Goal: Communication & Community: Answer question/provide support

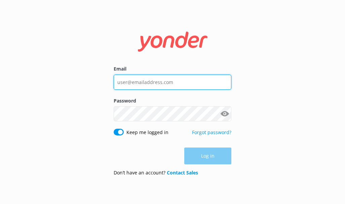
type input "[EMAIL_ADDRESS][DOMAIN_NAME]"
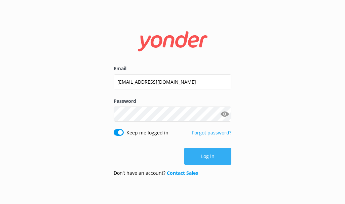
click at [203, 152] on div "Log in" at bounding box center [173, 156] width 118 height 17
click at [203, 153] on button "Log in" at bounding box center [207, 156] width 47 height 17
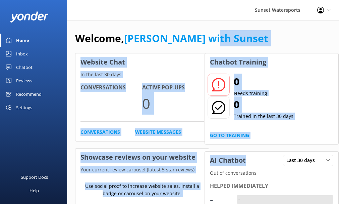
drag, startPoint x: 291, startPoint y: 43, endPoint x: 278, endPoint y: 32, distance: 17.2
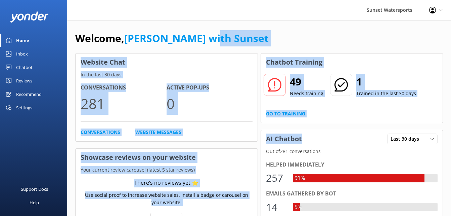
click at [23, 56] on div "Inbox" at bounding box center [22, 53] width 12 height 13
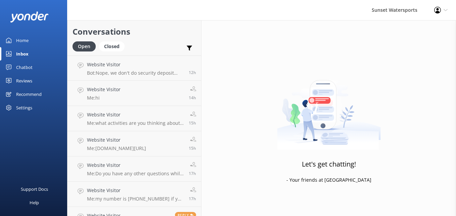
click at [189, 34] on h2 "Conversations" at bounding box center [135, 31] width 124 height 13
click at [115, 49] on div "Closed" at bounding box center [112, 46] width 26 height 10
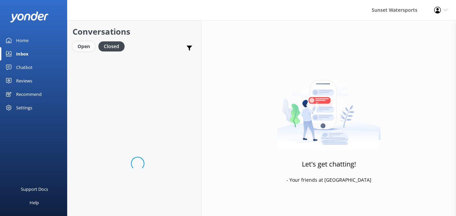
click at [87, 48] on div "Open" at bounding box center [84, 46] width 22 height 10
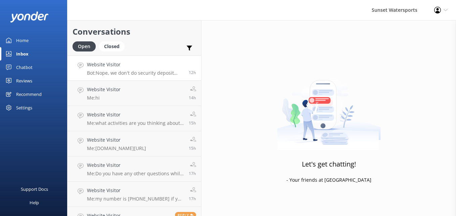
click at [127, 72] on p "Bot: Nope, we don't do security deposit holds for our tours. You just need to p…" at bounding box center [135, 73] width 97 height 6
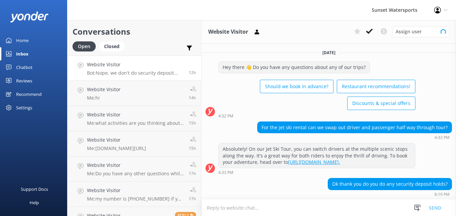
scroll to position [49, 0]
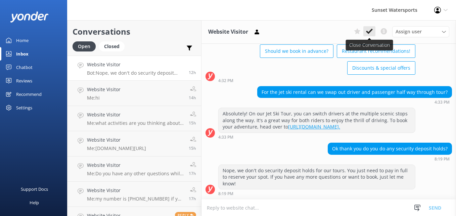
click at [344, 27] on button at bounding box center [369, 31] width 12 height 10
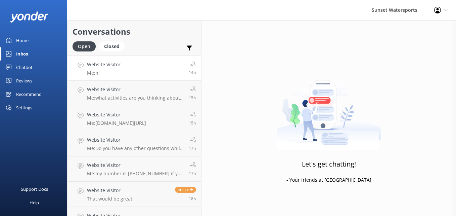
click at [114, 66] on h4 "Website Visitor" at bounding box center [104, 64] width 34 height 7
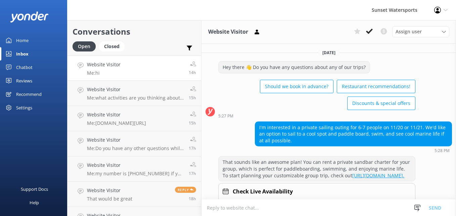
scroll to position [70, 0]
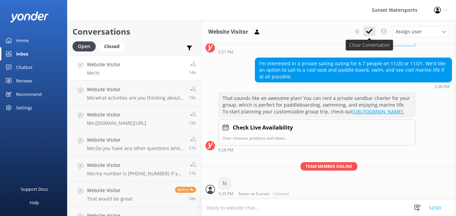
click at [344, 31] on icon at bounding box center [369, 31] width 7 height 7
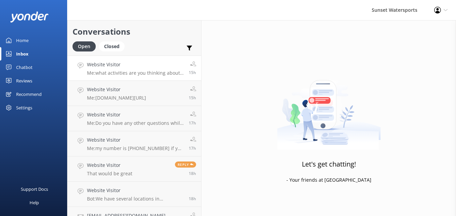
click at [135, 63] on h4 "Website Visitor" at bounding box center [135, 64] width 97 height 7
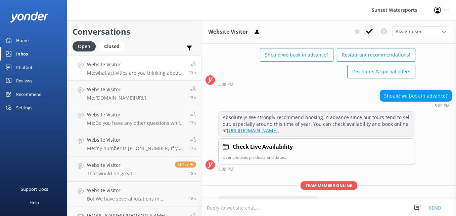
scroll to position [57, 0]
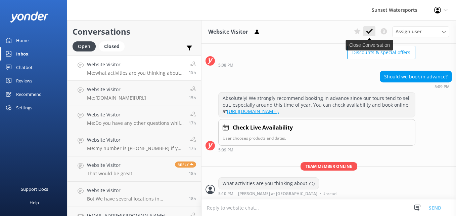
click at [344, 28] on icon at bounding box center [369, 31] width 7 height 7
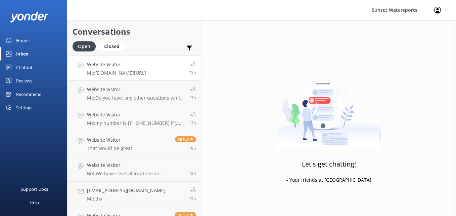
click at [125, 70] on p "Me: [DOMAIN_NAME][URL]" at bounding box center [116, 73] width 59 height 6
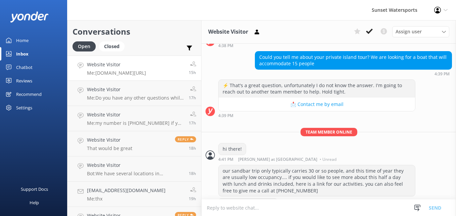
scroll to position [91, 0]
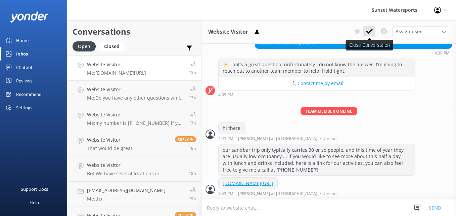
click at [344, 34] on icon at bounding box center [369, 31] width 7 height 7
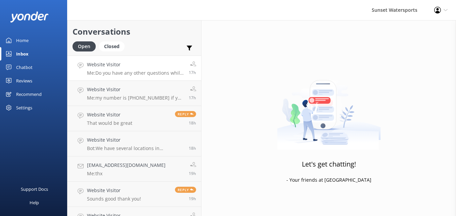
click at [157, 73] on p "Me: Do you have any other questions while I am here? By the way, my name is [PE…" at bounding box center [135, 73] width 97 height 6
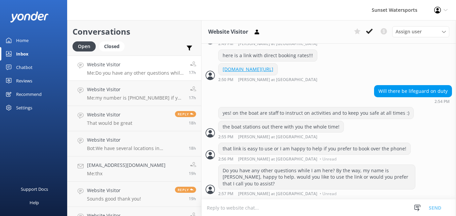
scroll to position [338, 0]
click at [344, 33] on icon at bounding box center [369, 31] width 7 height 7
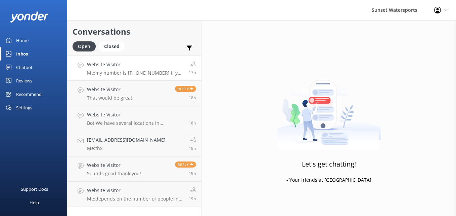
click at [139, 67] on h4 "Website Visitor" at bounding box center [135, 64] width 97 height 7
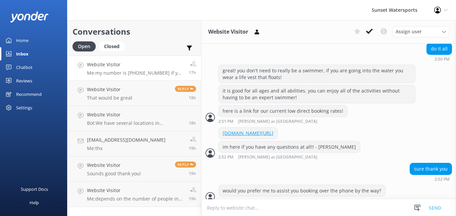
scroll to position [286, 0]
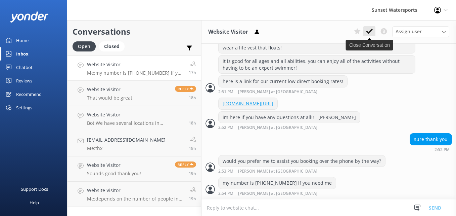
click at [344, 30] on use at bounding box center [369, 31] width 7 height 5
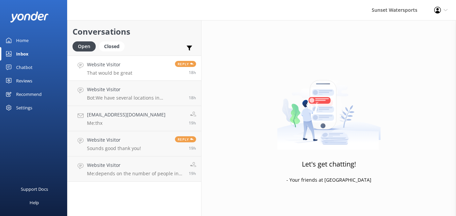
click at [116, 65] on h4 "Website Visitor" at bounding box center [109, 64] width 45 height 7
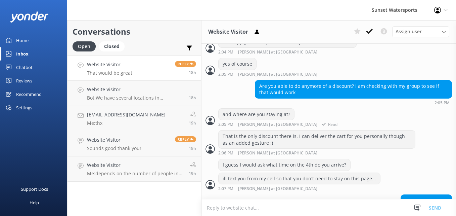
scroll to position [427, 0]
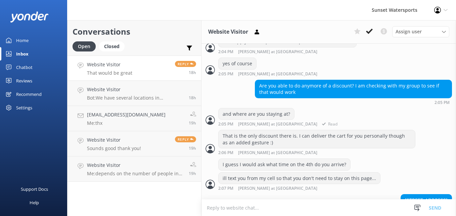
click at [344, 155] on div "That is the only discount there is. I can deliver the cart for you personally t…" at bounding box center [328, 142] width 255 height 25
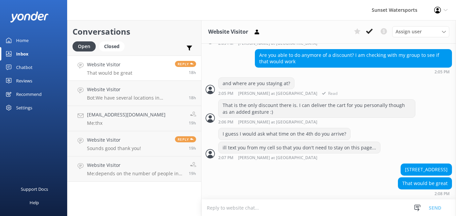
scroll to position [464, 0]
click at [344, 32] on icon at bounding box center [369, 31] width 7 height 7
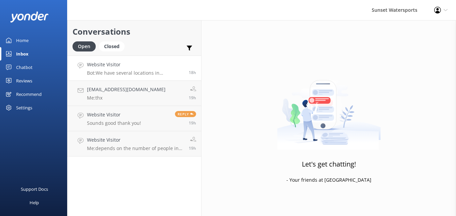
click at [158, 61] on h4 "Website Visitor" at bounding box center [135, 64] width 97 height 7
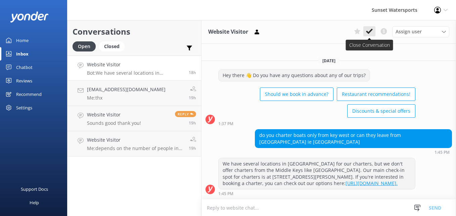
click at [344, 30] on icon at bounding box center [369, 31] width 7 height 7
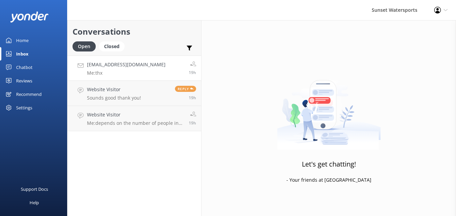
click at [124, 65] on h4 "[EMAIL_ADDRESS][DOMAIN_NAME]" at bounding box center [126, 64] width 79 height 7
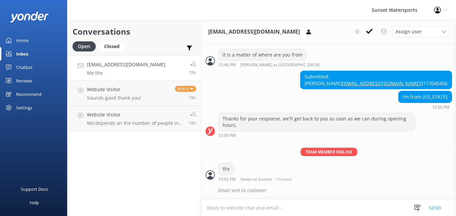
scroll to position [171, 0]
click at [344, 32] on icon at bounding box center [369, 31] width 7 height 7
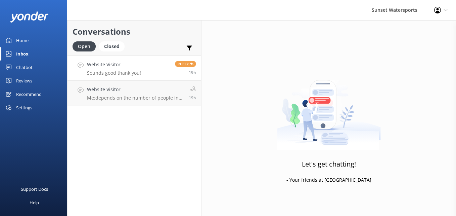
click at [129, 66] on h4 "Website Visitor" at bounding box center [114, 64] width 54 height 7
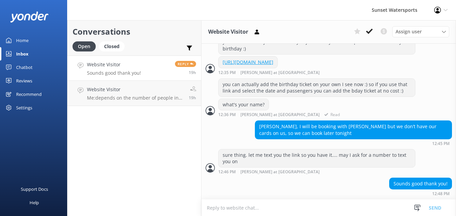
scroll to position [516, 0]
click at [344, 32] on icon at bounding box center [369, 31] width 7 height 7
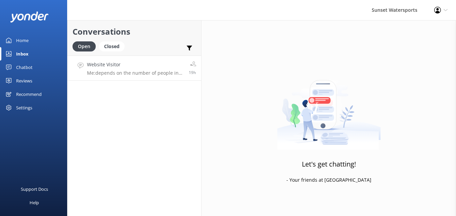
click at [155, 60] on link "Website Visitor Me: depends on the number of people in your group... and for ho…" at bounding box center [134, 67] width 134 height 25
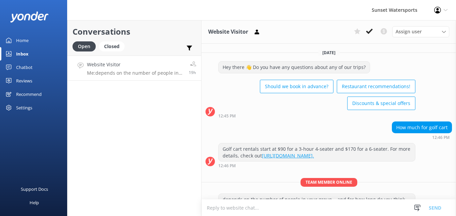
scroll to position [22, 0]
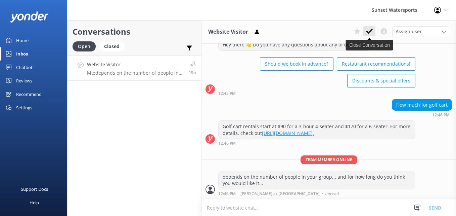
click at [344, 34] on icon at bounding box center [369, 31] width 7 height 7
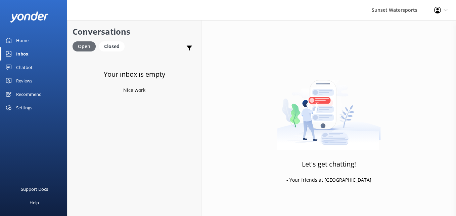
drag, startPoint x: 108, startPoint y: 43, endPoint x: 83, endPoint y: 45, distance: 24.9
click at [108, 43] on div "Closed" at bounding box center [112, 46] width 26 height 10
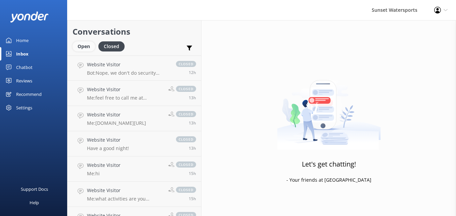
click at [83, 45] on div "Open" at bounding box center [84, 46] width 22 height 10
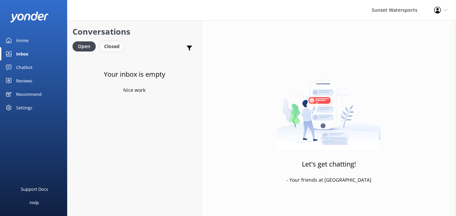
click at [110, 47] on div "Closed" at bounding box center [112, 46] width 26 height 10
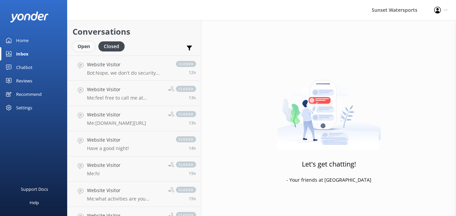
click at [80, 49] on div "Open" at bounding box center [84, 46] width 22 height 10
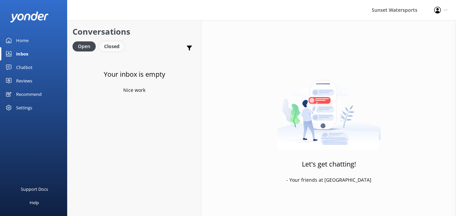
click at [109, 48] on div "Closed" at bounding box center [112, 46] width 26 height 10
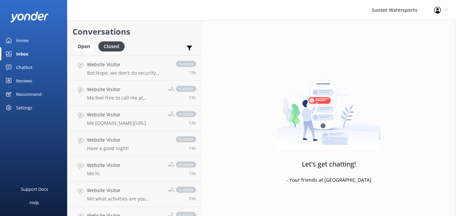
click at [101, 66] on h4 "Website Visitor" at bounding box center [128, 64] width 82 height 7
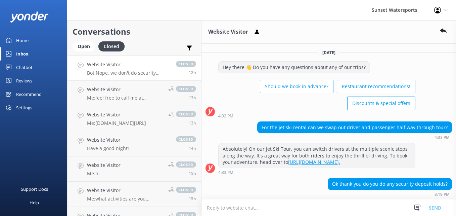
scroll to position [81, 0]
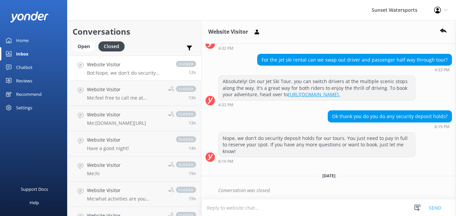
click at [242, 61] on div "For the jet ski rental can we swap out driver and passenger half way through to…" at bounding box center [328, 65] width 255 height 22
click at [85, 45] on div "Open" at bounding box center [84, 46] width 22 height 10
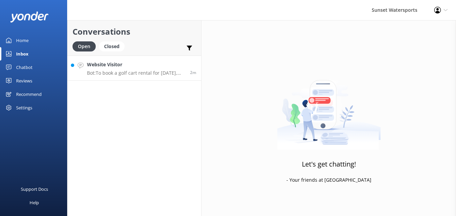
click at [134, 70] on p "Bot: To book a golf cart rental for [DATE], please call our office at [PHONE_NU…" at bounding box center [136, 73] width 98 height 6
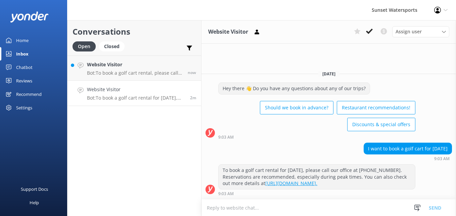
click at [225, 203] on textarea at bounding box center [328, 207] width 255 height 16
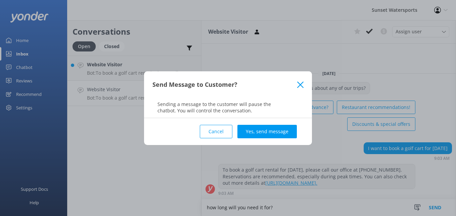
type textarea "how long will you need it for?"
click at [270, 124] on div "Cancel Yes, send message" at bounding box center [227, 131] width 151 height 27
click at [268, 126] on button "Yes, send message" at bounding box center [266, 131] width 59 height 13
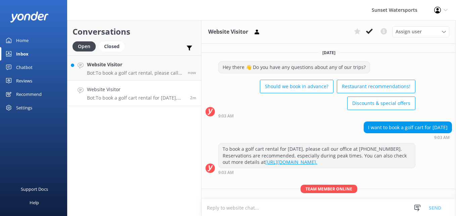
scroll to position [22, 0]
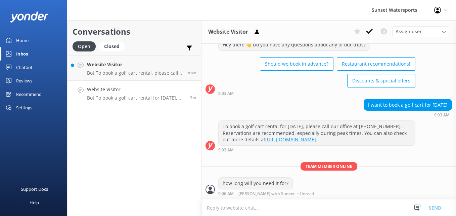
click at [251, 203] on textarea at bounding box center [328, 207] width 255 height 16
type textarea "I can assist you here"
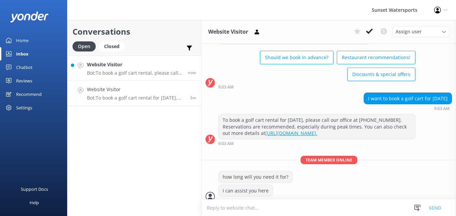
scroll to position [36, 0]
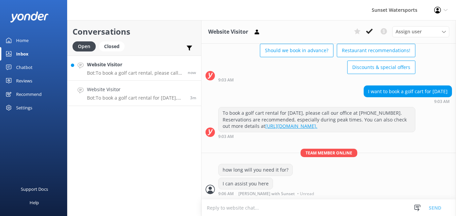
click at [151, 74] on p "Bot: To book a golf cart rental, please call our office at [PHONE_NUMBER]. Rese…" at bounding box center [135, 73] width 96 height 6
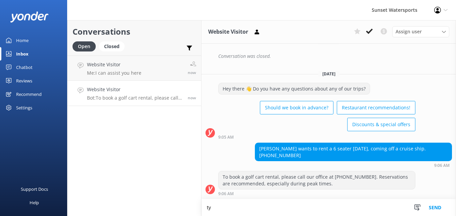
scroll to position [1428, 0]
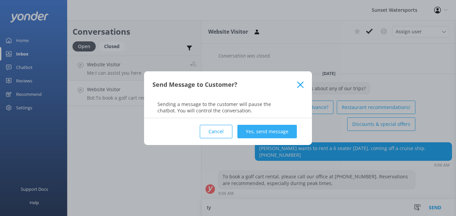
type textarea "ty"
click at [284, 135] on button "Yes, send message" at bounding box center [266, 131] width 59 height 13
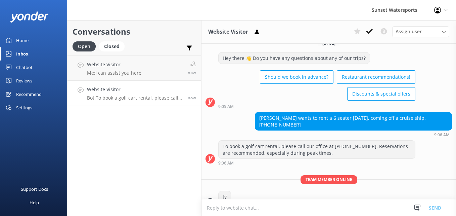
scroll to position [1471, 0]
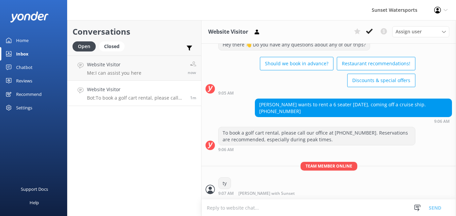
click at [158, 98] on p "Bot: To book a golf cart rental, please call our office at [PHONE_NUMBER]. Rese…" at bounding box center [136, 98] width 98 height 6
click at [125, 99] on p "Bot: To book a golf cart rental, please call our office at [PHONE_NUMBER]. Rese…" at bounding box center [136, 98] width 98 height 6
click at [115, 66] on h4 "Website Visitor" at bounding box center [114, 64] width 54 height 7
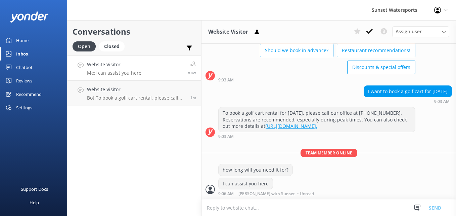
scroll to position [36, 0]
click at [344, 33] on use at bounding box center [369, 31] width 7 height 5
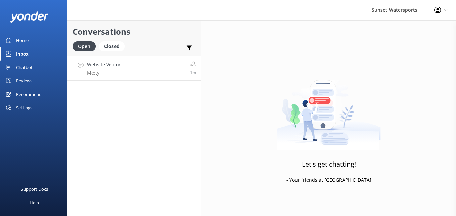
click at [111, 71] on p "Me: ty" at bounding box center [104, 73] width 34 height 6
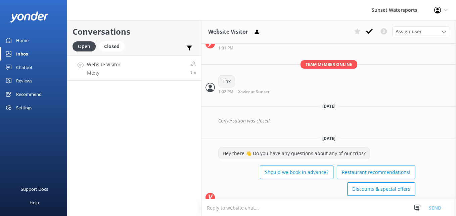
scroll to position [1471, 0]
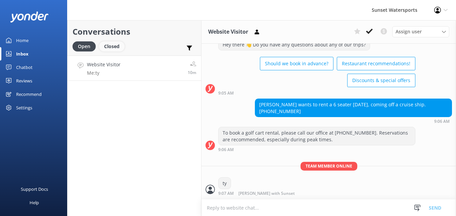
click at [109, 47] on div "Closed" at bounding box center [112, 46] width 26 height 10
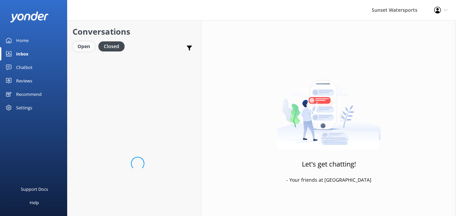
click at [78, 49] on div "Open" at bounding box center [84, 46] width 22 height 10
click at [101, 66] on h4 "Website Visitor" at bounding box center [104, 64] width 34 height 7
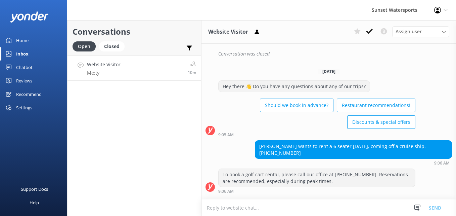
scroll to position [1471, 0]
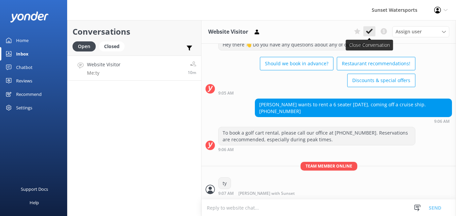
click at [344, 31] on use at bounding box center [369, 31] width 7 height 5
drag, startPoint x: 370, startPoint y: 31, endPoint x: 177, endPoint y: -25, distance: 200.3
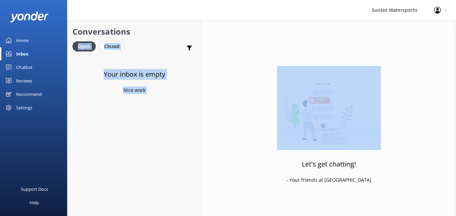
click at [114, 51] on div "Closed" at bounding box center [112, 46] width 26 height 10
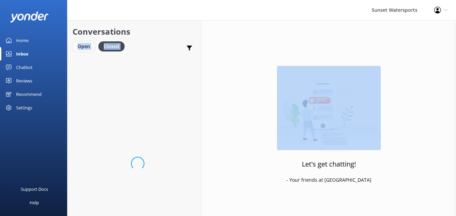
click at [87, 48] on div "Open" at bounding box center [84, 46] width 22 height 10
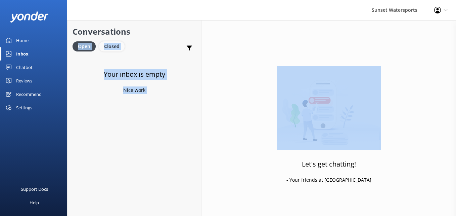
click at [108, 43] on div "Closed" at bounding box center [112, 46] width 26 height 10
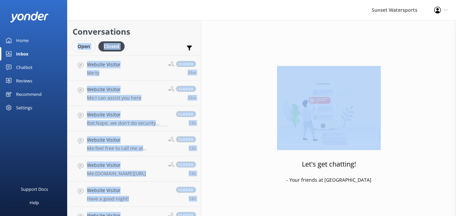
click at [85, 46] on div "Open" at bounding box center [84, 46] width 22 height 10
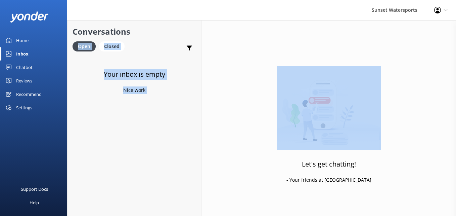
click at [210, 43] on div "Let's get chatting! - Your friends at [GEOGRAPHIC_DATA]" at bounding box center [328, 128] width 255 height 216
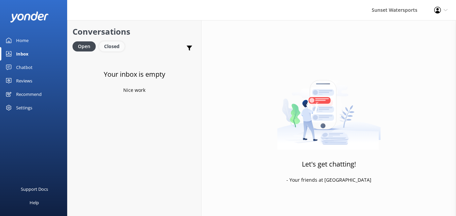
click at [112, 45] on div "Closed" at bounding box center [112, 46] width 26 height 10
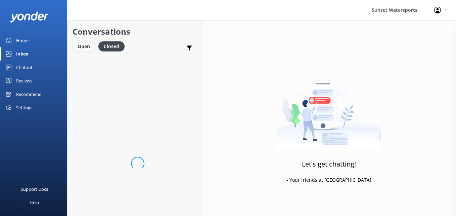
click at [83, 47] on div "Open" at bounding box center [84, 46] width 22 height 10
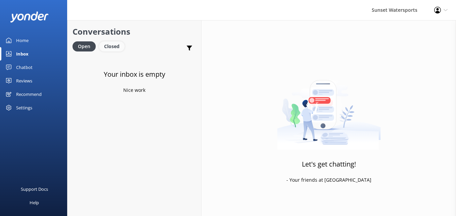
click at [111, 46] on div "Closed" at bounding box center [112, 46] width 26 height 10
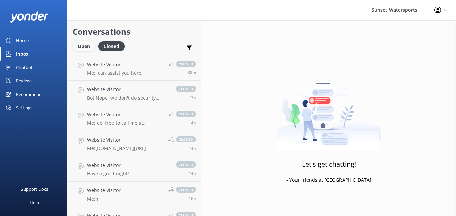
click at [77, 44] on div "Open" at bounding box center [84, 46] width 22 height 10
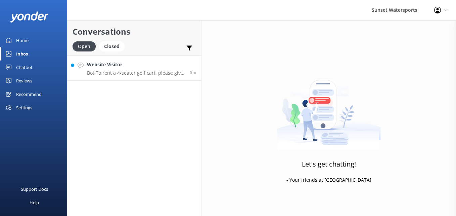
click at [130, 67] on h4 "Website Visitor" at bounding box center [136, 64] width 98 height 7
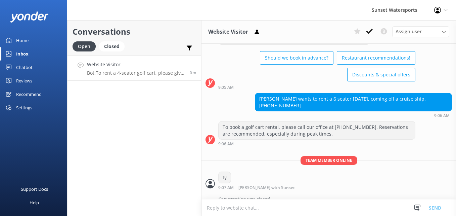
scroll to position [1596, 0]
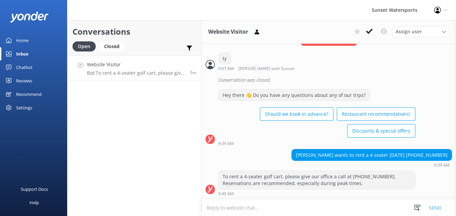
click at [247, 203] on textarea at bounding box center [328, 207] width 255 height 16
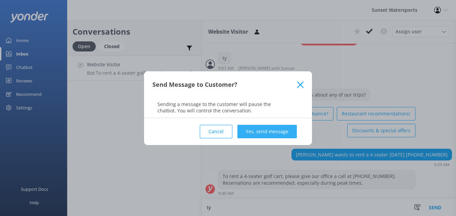
type textarea "ty"
click at [277, 135] on button "Yes, send message" at bounding box center [266, 131] width 59 height 13
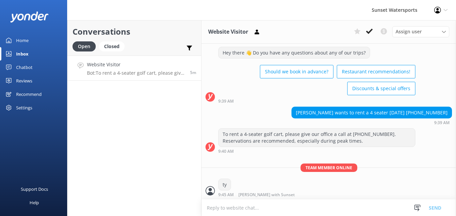
scroll to position [1639, 0]
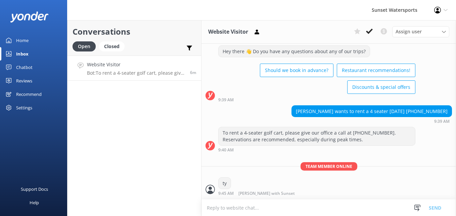
drag, startPoint x: 316, startPoint y: 39, endPoint x: 243, endPoint y: -19, distance: 92.8
click at [243, 0] on html "Sunset Watersports Profile Settings Logout Home Inbox Chatbot Content Products …" at bounding box center [228, 108] width 456 height 216
